Goal: Task Accomplishment & Management: Use online tool/utility

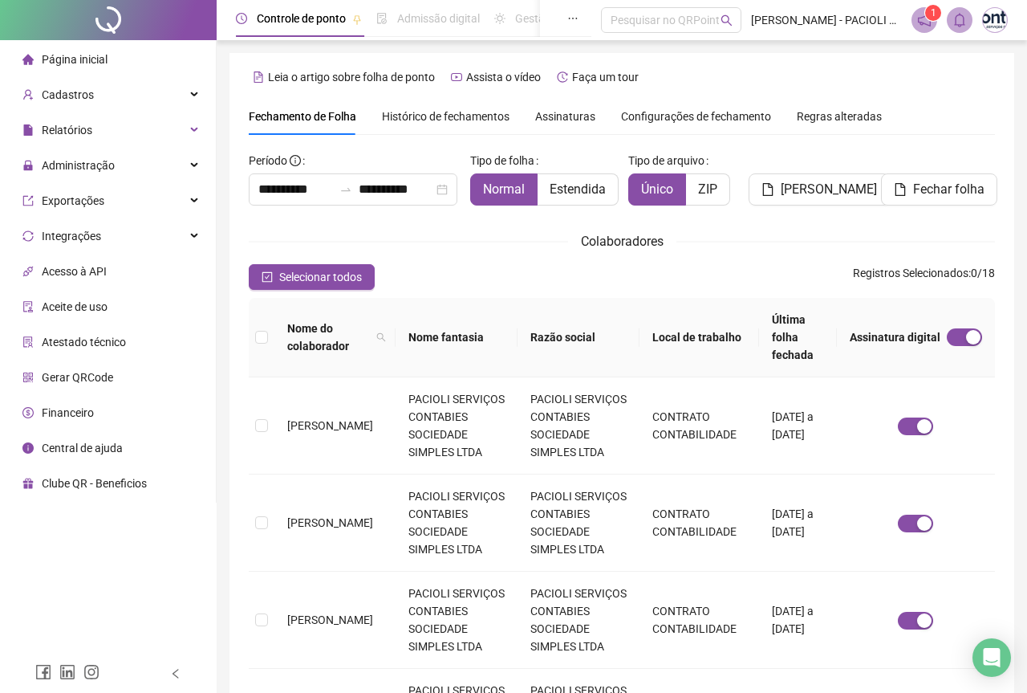
type input "**********"
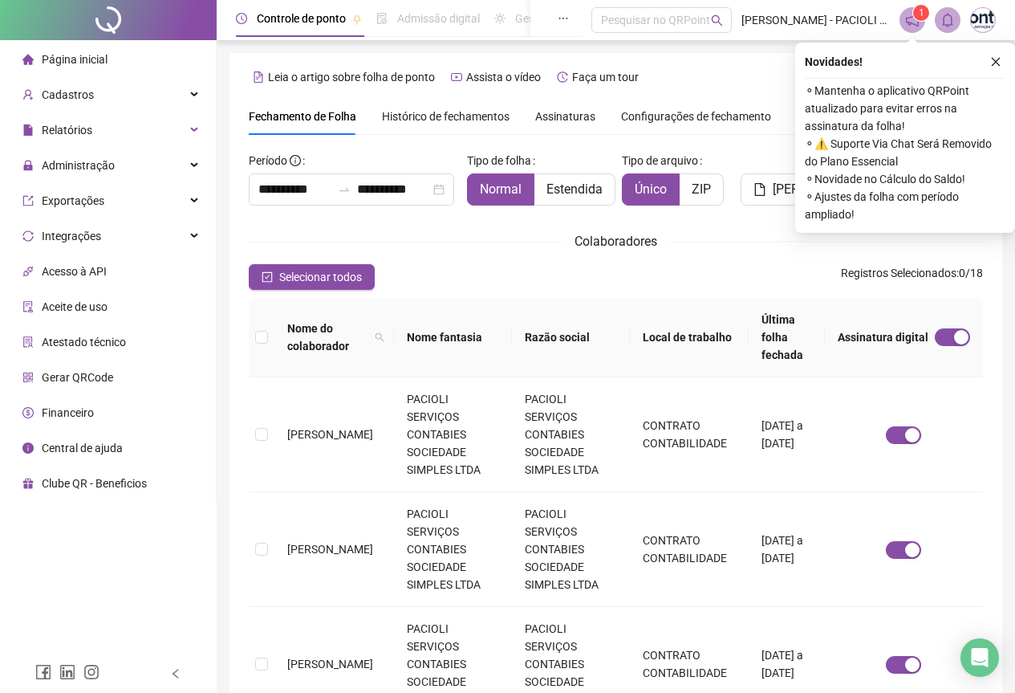
click at [984, 26] on img at bounding box center [983, 20] width 24 height 24
click at [1001, 64] on icon "close" at bounding box center [995, 61] width 11 height 11
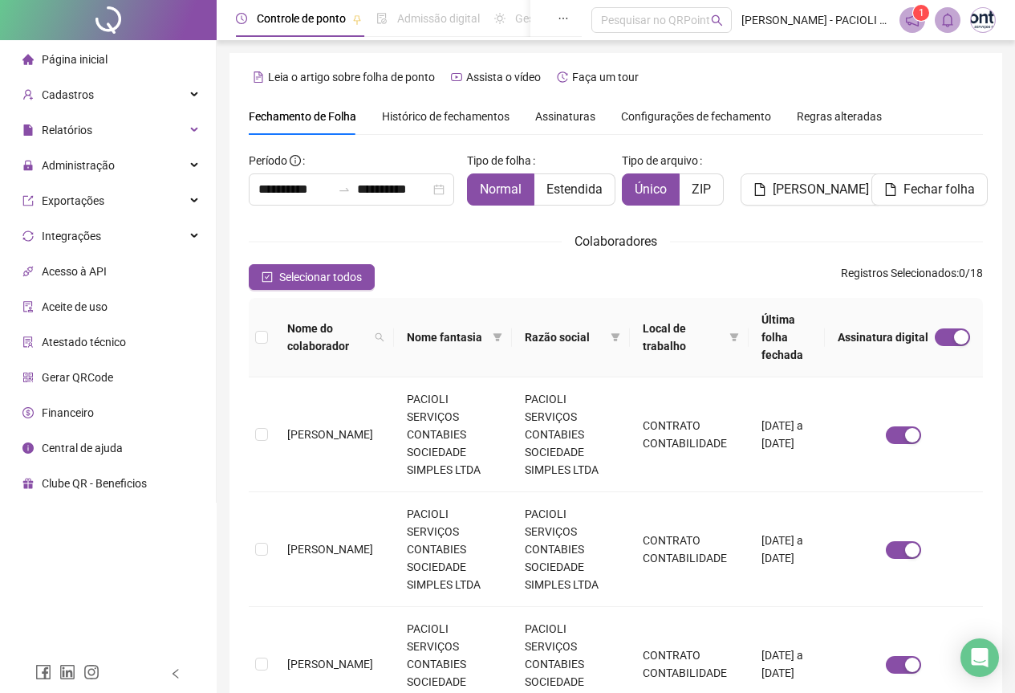
click at [990, 20] on img at bounding box center [983, 20] width 24 height 24
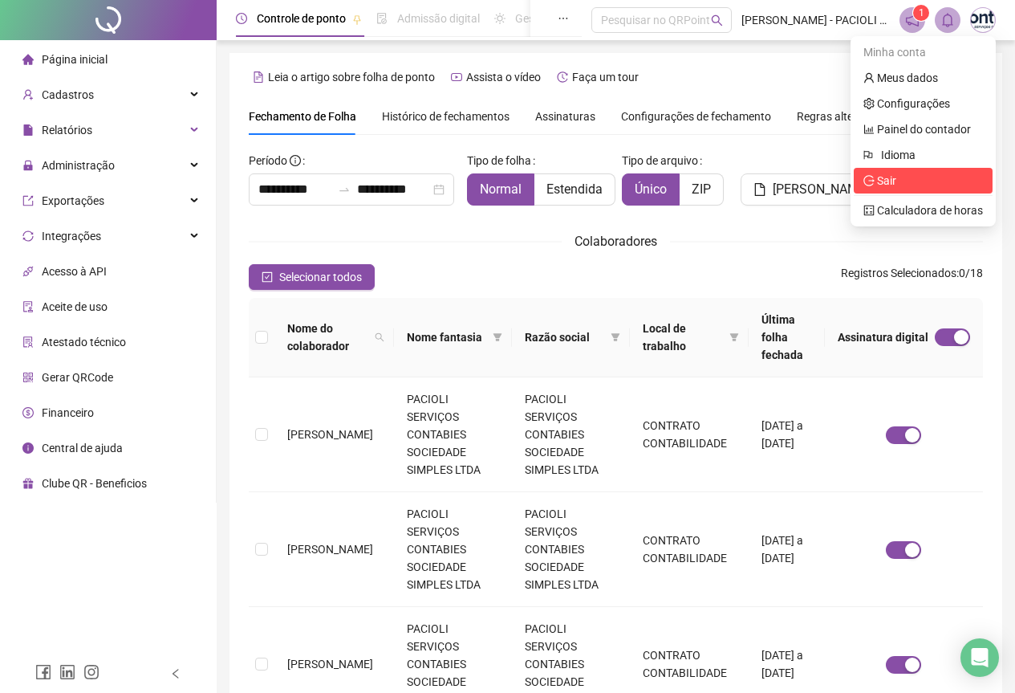
click at [900, 177] on span "Sair" at bounding box center [924, 181] width 120 height 18
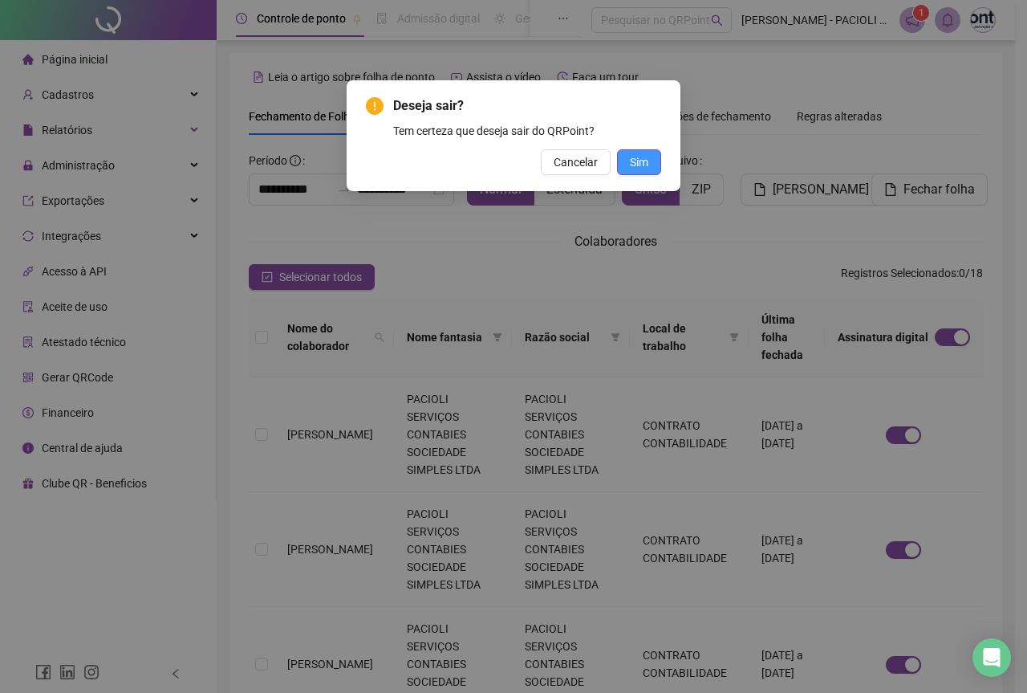
click at [640, 162] on span "Sim" at bounding box center [639, 162] width 18 height 18
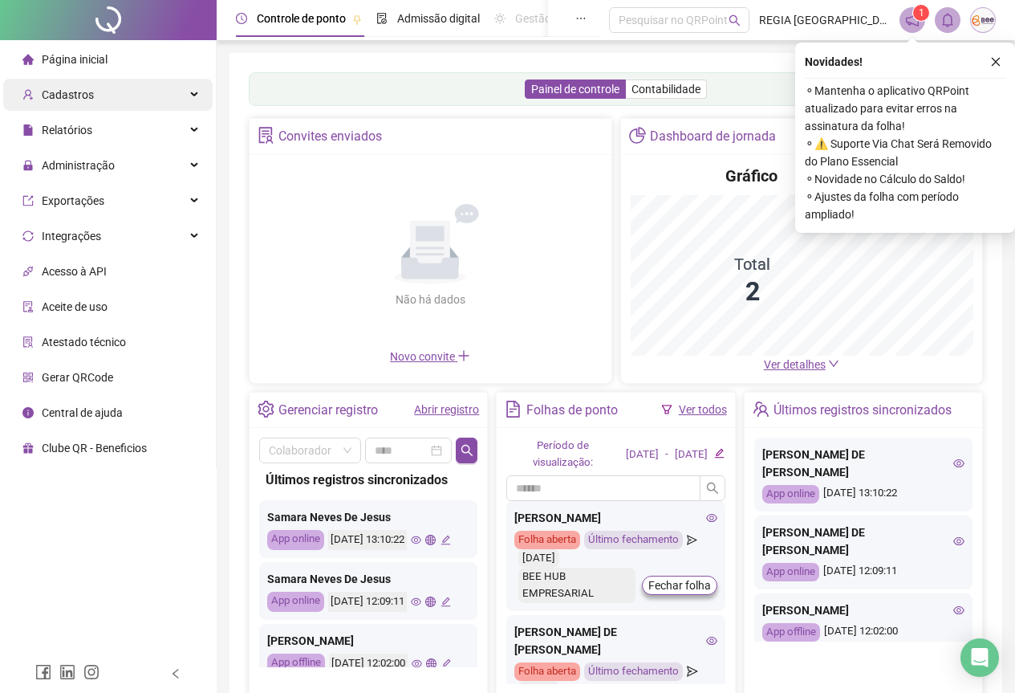
click at [112, 99] on div "Cadastros" at bounding box center [107, 95] width 209 height 32
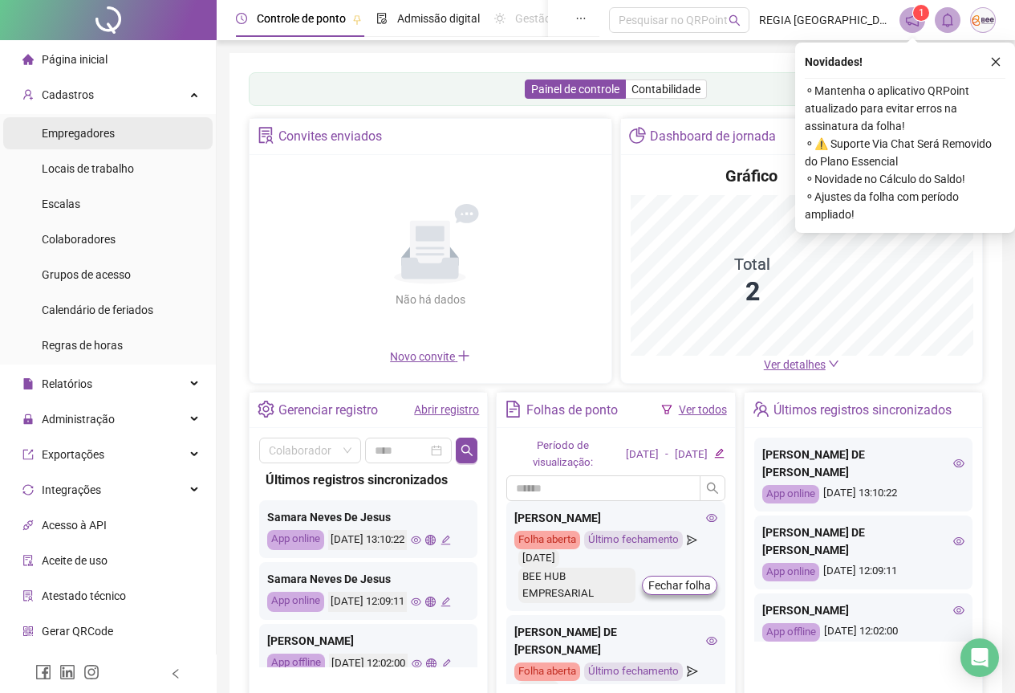
click at [108, 130] on span "Empregadores" at bounding box center [78, 133] width 73 height 13
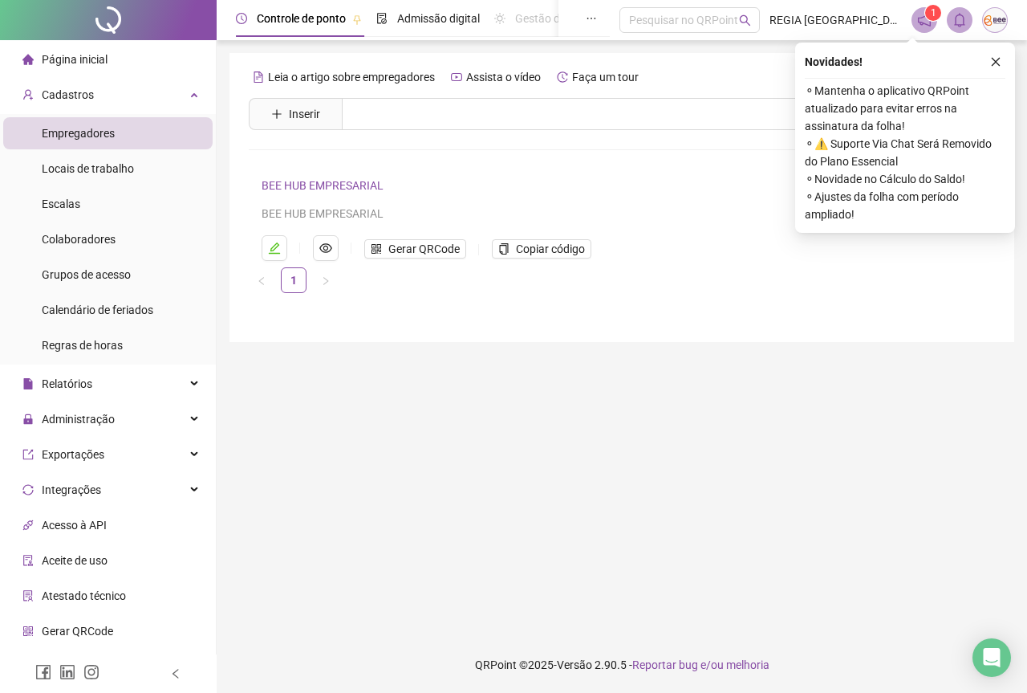
click at [331, 189] on link "BEE HUB EMPRESARIAL" at bounding box center [323, 185] width 122 height 13
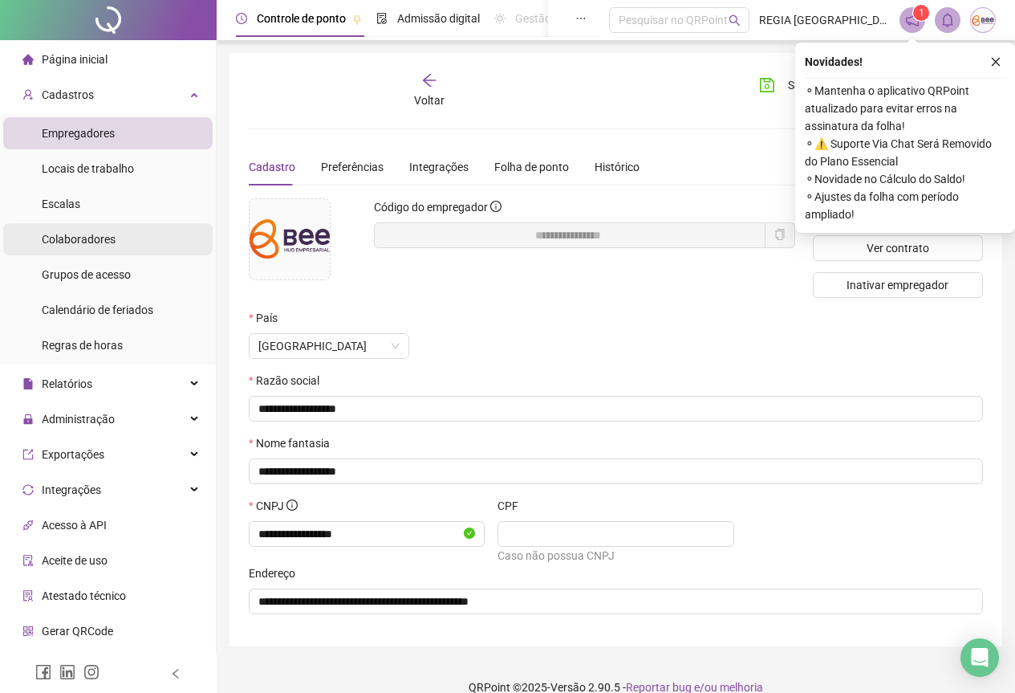
click at [111, 245] on span "Colaboradores" at bounding box center [79, 239] width 74 height 13
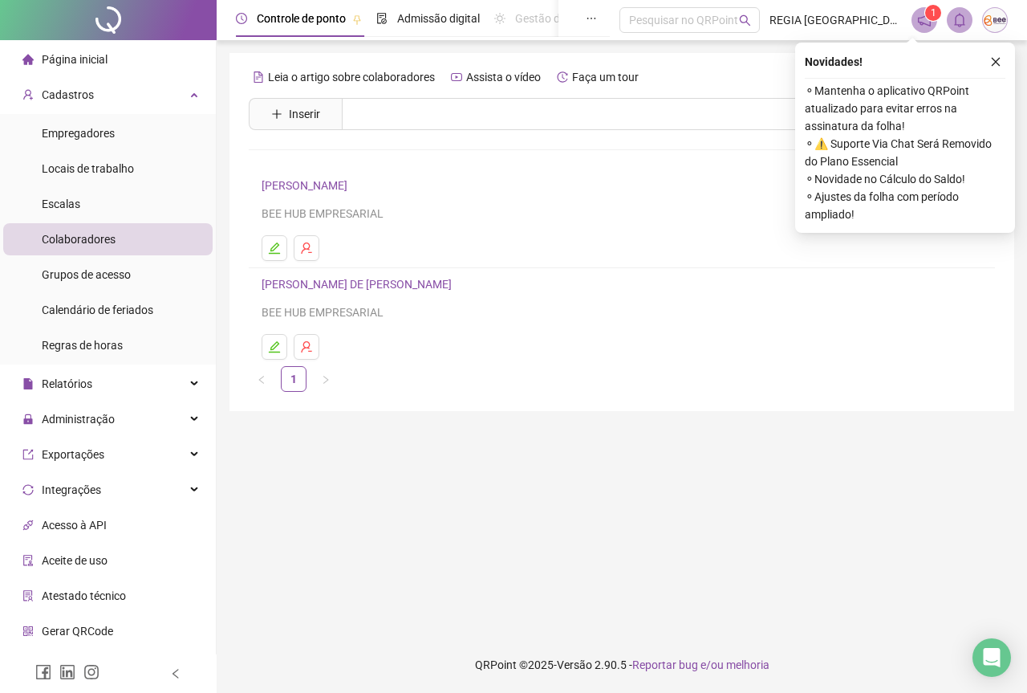
click at [348, 281] on link "[PERSON_NAME] DE [PERSON_NAME]" at bounding box center [359, 284] width 195 height 13
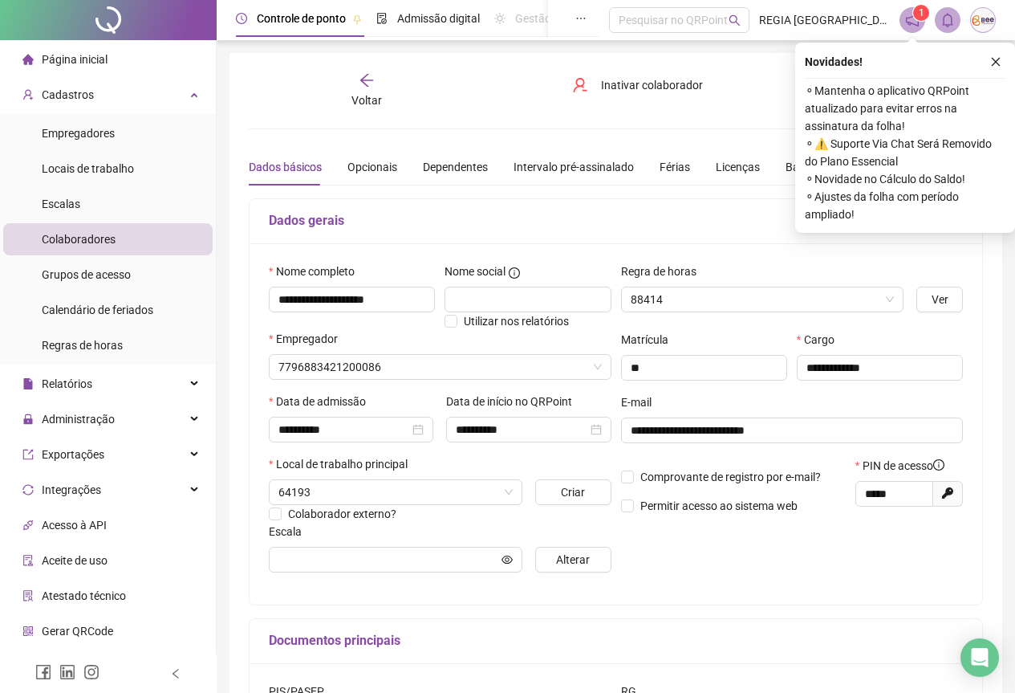
type input "**********"
click at [993, 58] on icon "close" at bounding box center [995, 61] width 11 height 11
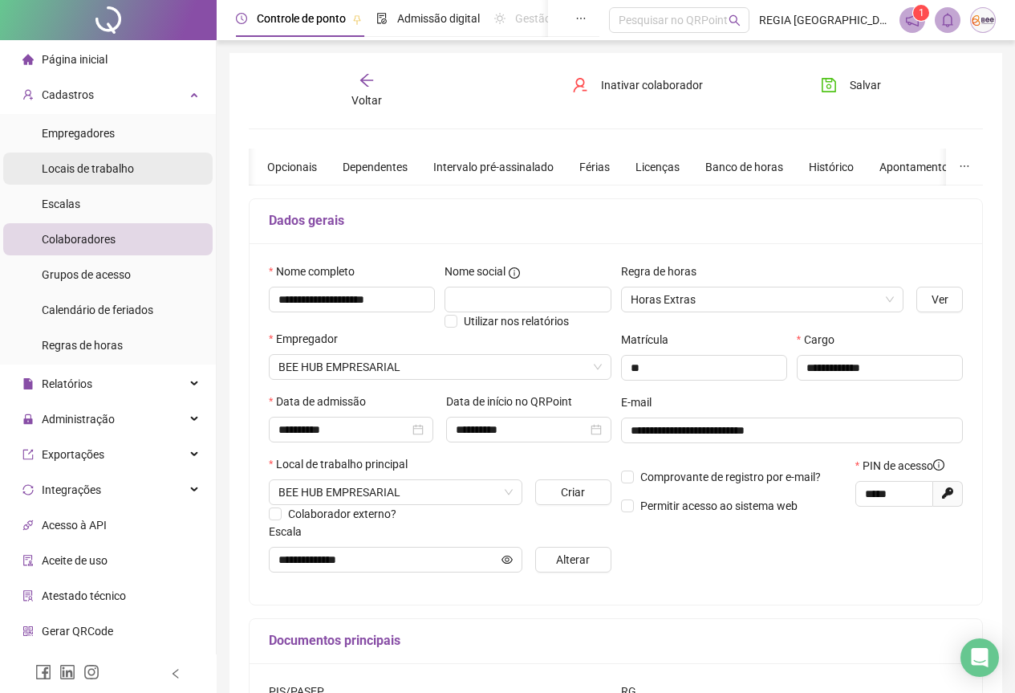
click at [104, 167] on span "Locais de trabalho" at bounding box center [88, 168] width 92 height 13
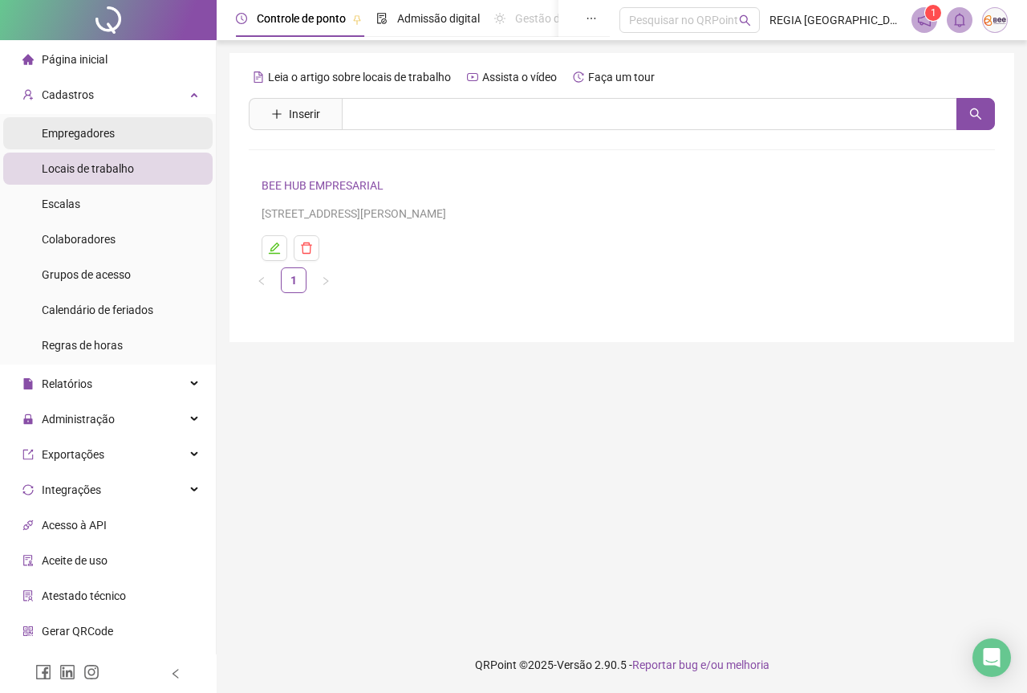
click at [102, 137] on span "Empregadores" at bounding box center [78, 133] width 73 height 13
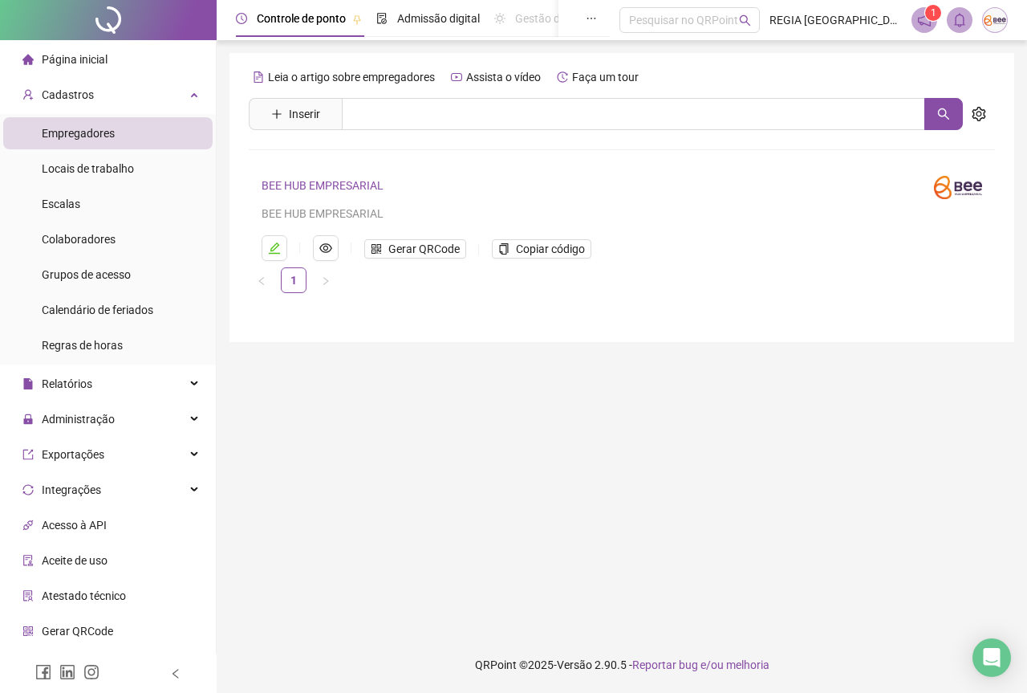
click at [338, 177] on h4 "BEE HUB EMPRESARIAL" at bounding box center [588, 185] width 653 height 19
click at [334, 185] on link "BEE HUB EMPRESARIAL" at bounding box center [323, 185] width 122 height 13
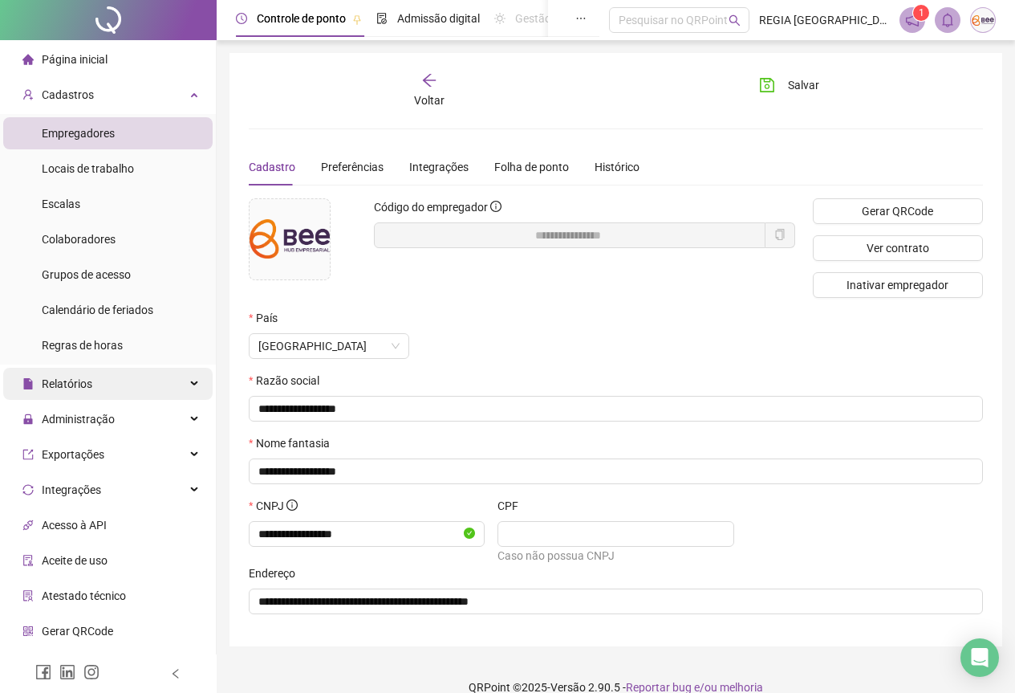
click at [83, 384] on span "Relatórios" at bounding box center [67, 383] width 51 height 13
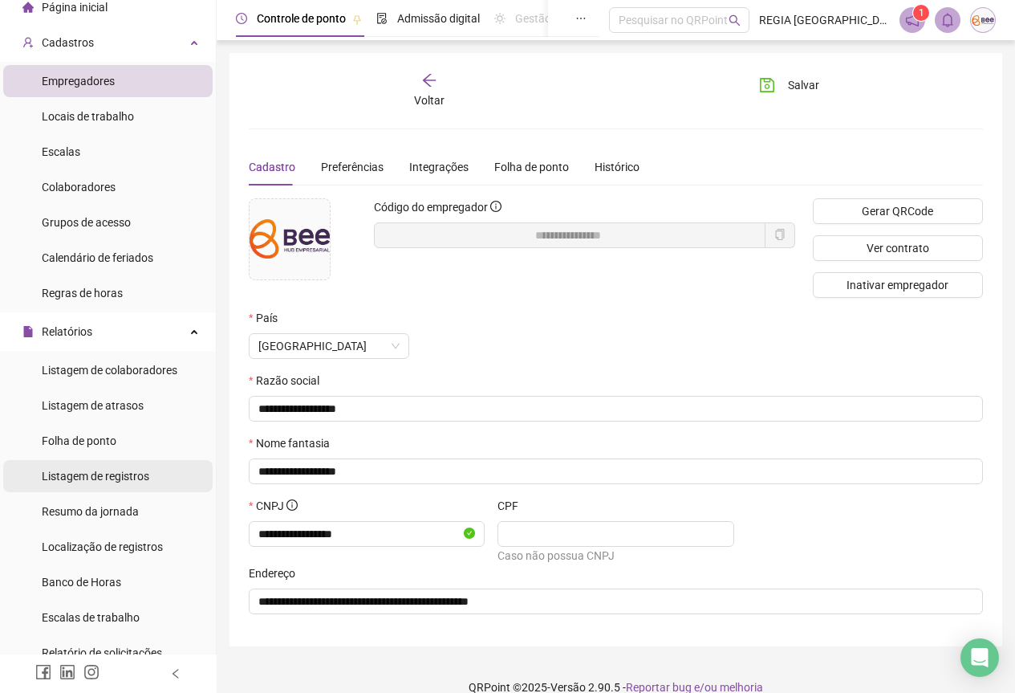
scroll to position [80, 0]
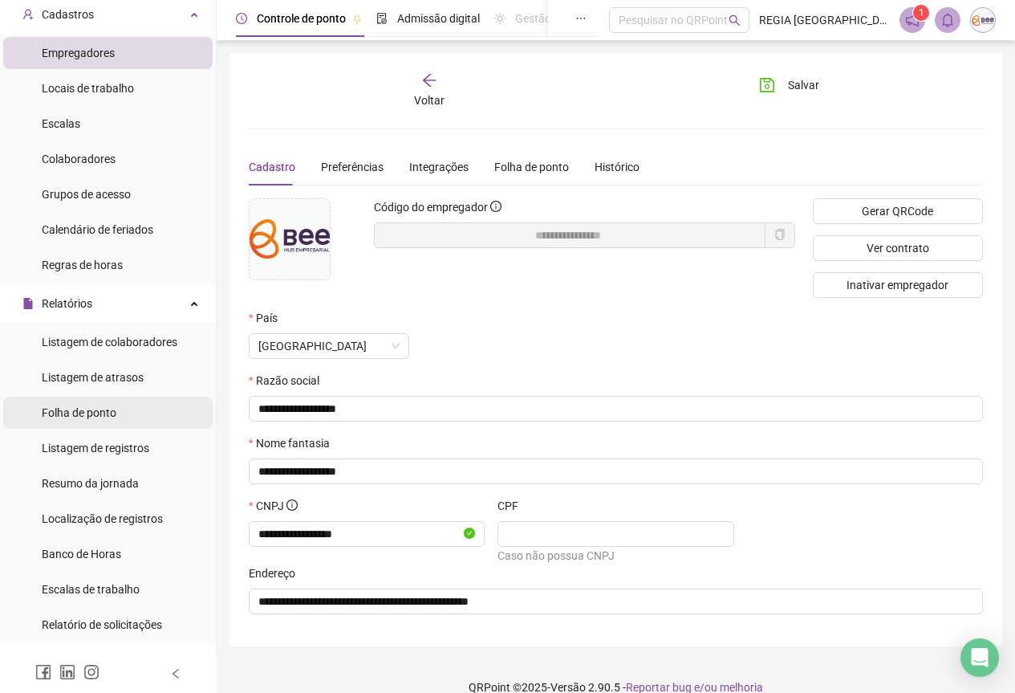
click at [93, 417] on span "Folha de ponto" at bounding box center [79, 412] width 75 height 13
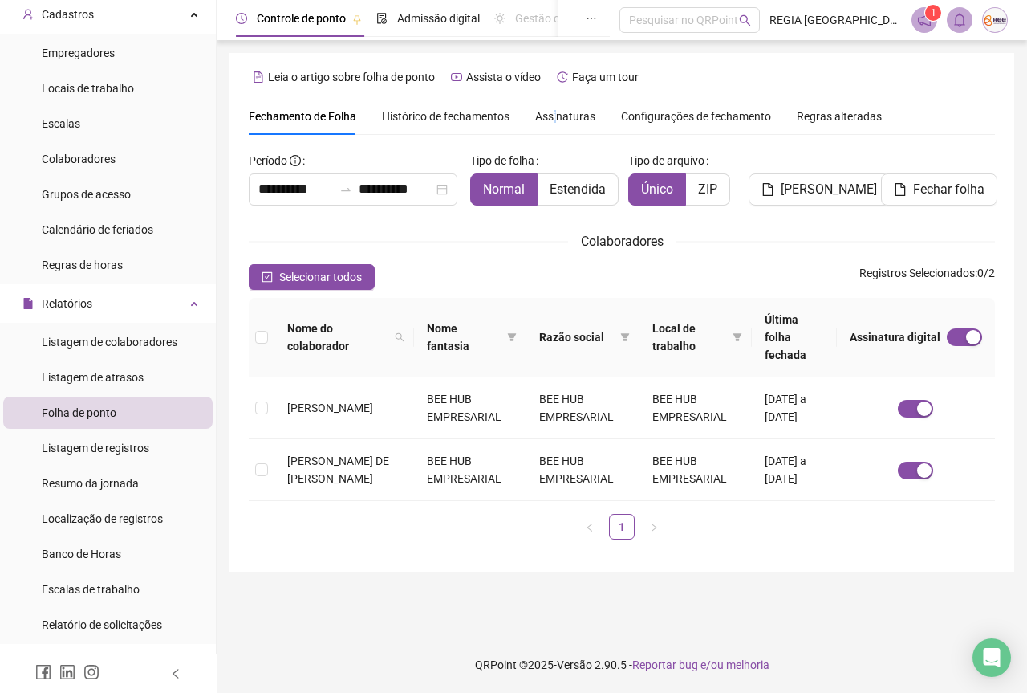
click at [554, 116] on span "Assinaturas" at bounding box center [565, 116] width 60 height 11
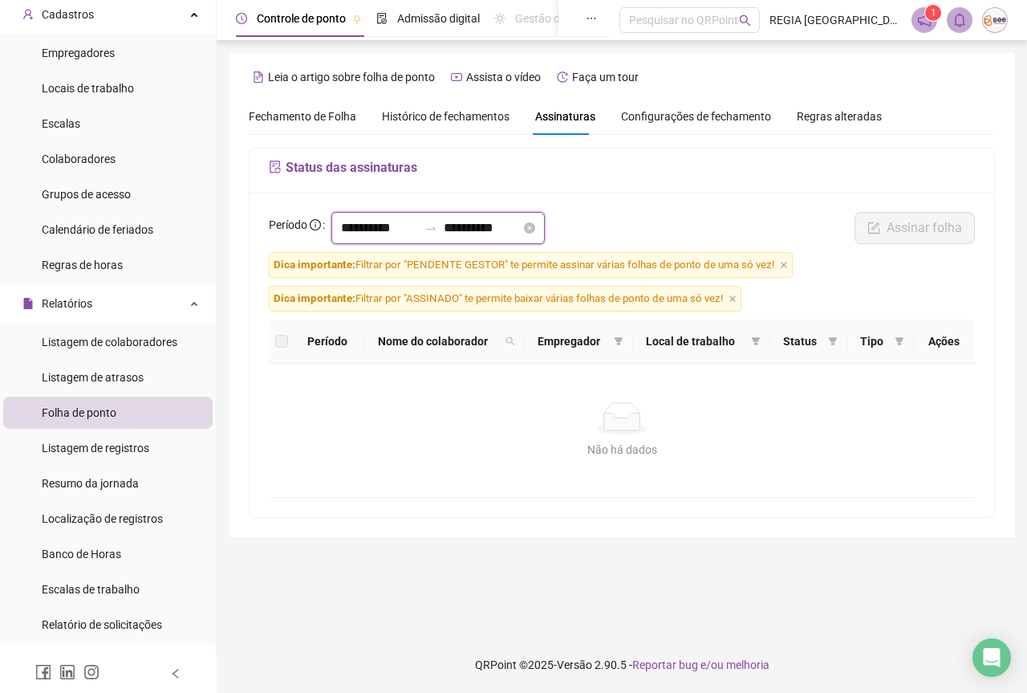
click at [370, 222] on input "**********" at bounding box center [379, 227] width 77 height 19
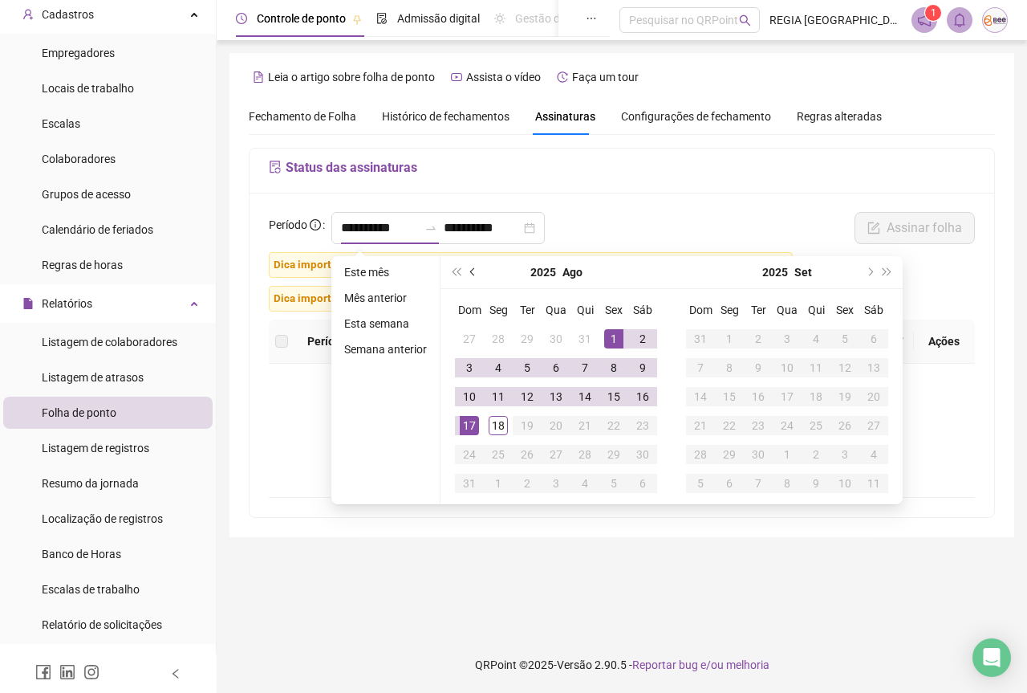
click at [473, 277] on button "prev-year" at bounding box center [474, 272] width 18 height 32
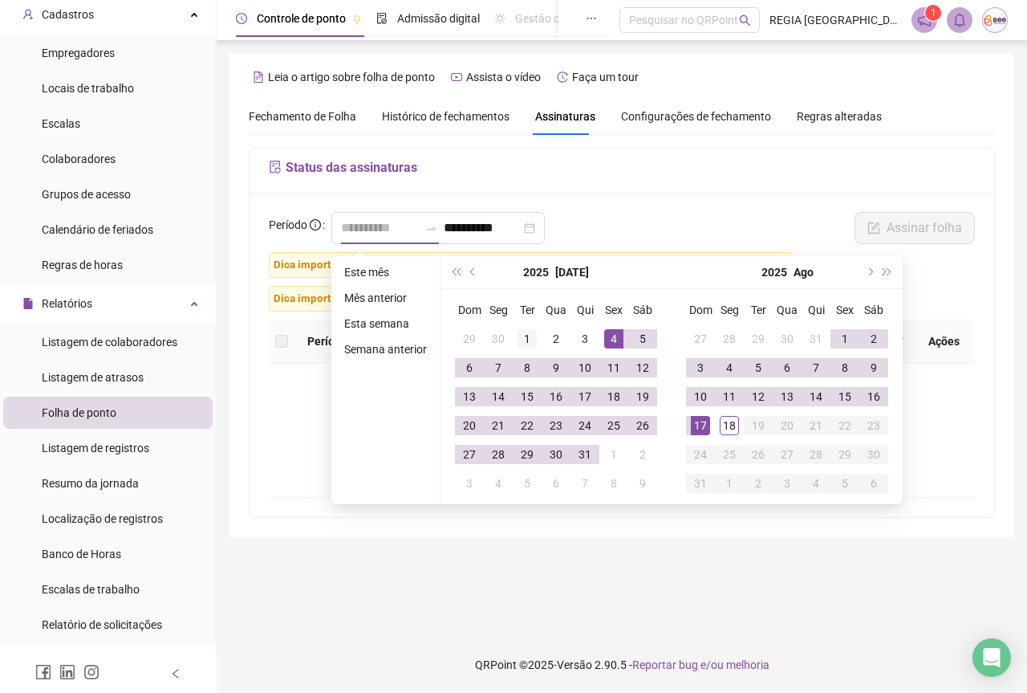
type input "**********"
click at [525, 331] on div "1" at bounding box center [527, 338] width 19 height 19
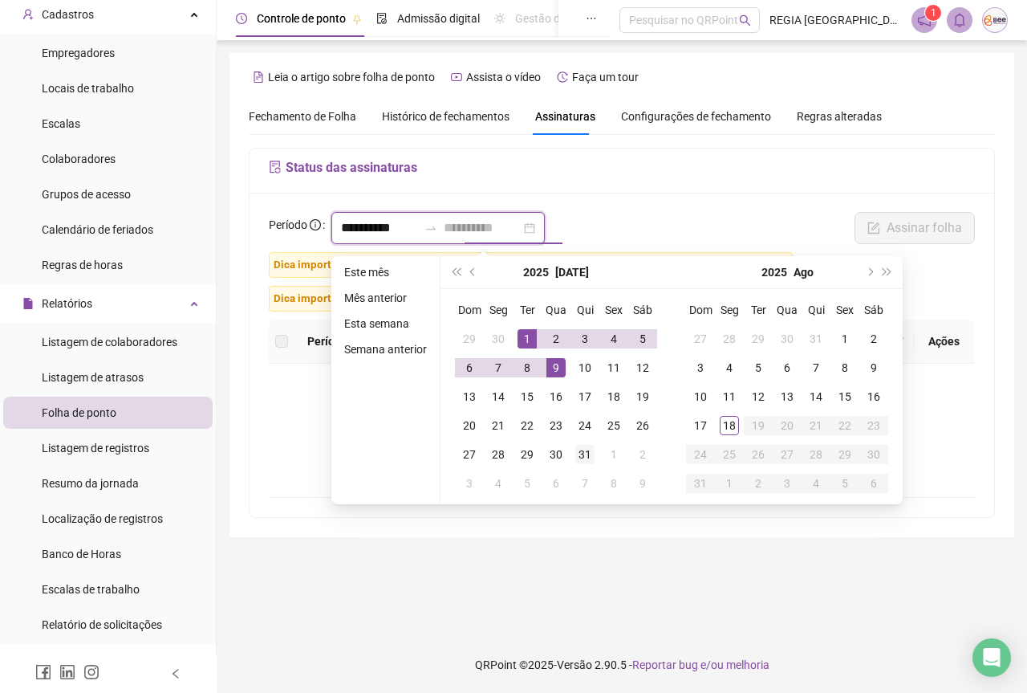
type input "**********"
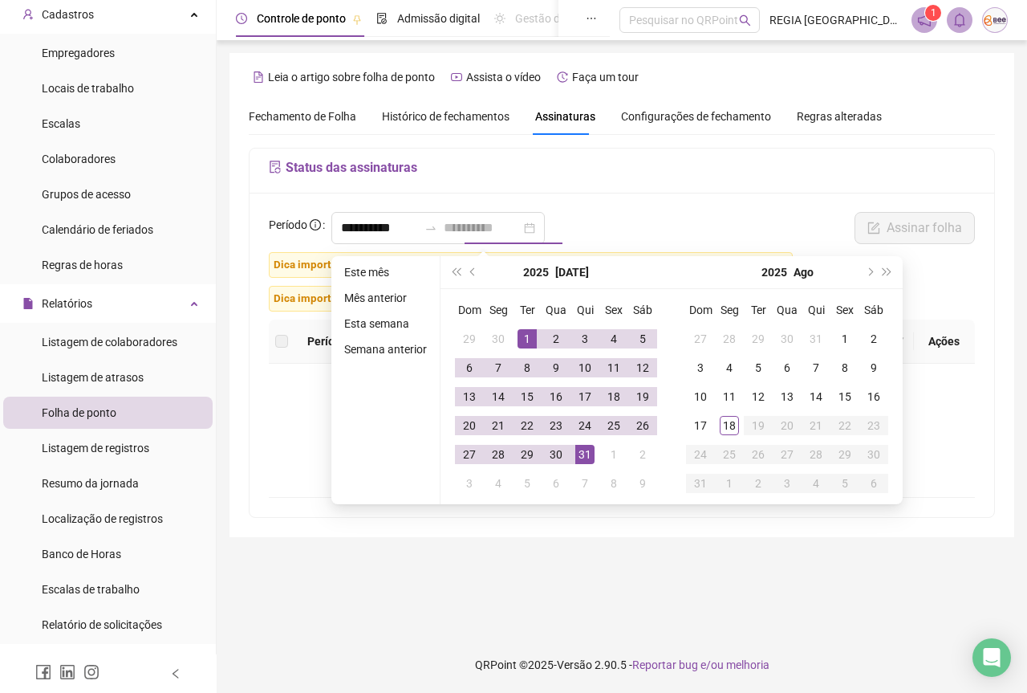
click at [585, 452] on div "31" at bounding box center [584, 454] width 19 height 19
